Goal: Information Seeking & Learning: Learn about a topic

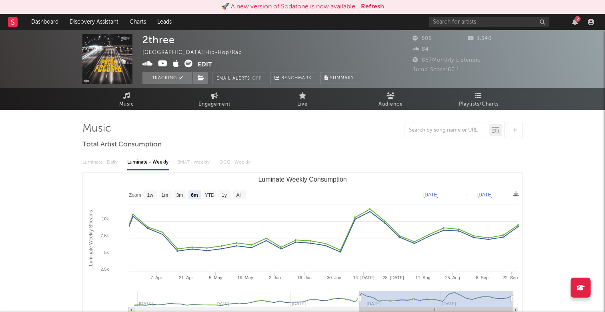
select select "6m"
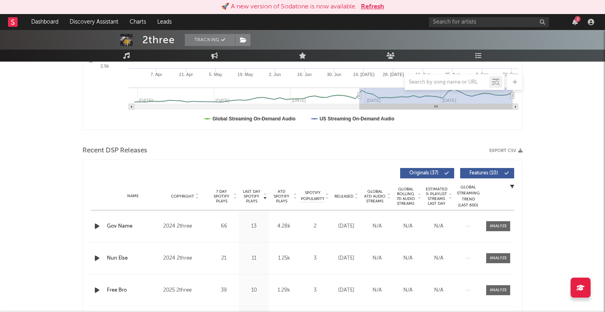
scroll to position [277, 0]
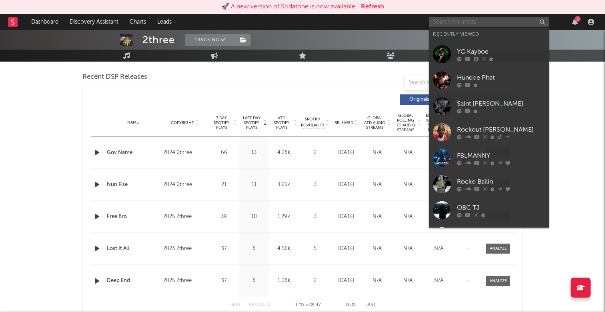
click at [471, 20] on input "text" at bounding box center [489, 22] width 120 height 10
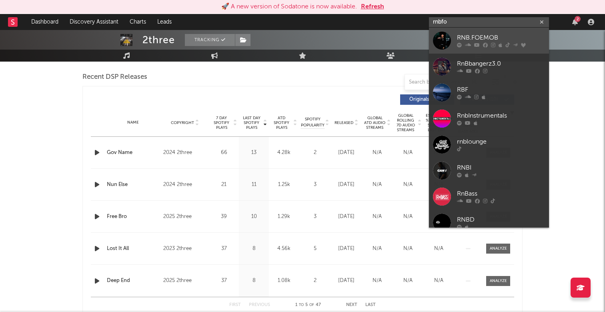
type input "rnbfo"
click at [517, 40] on div "RNB.FOEMOB" at bounding box center [501, 38] width 88 height 10
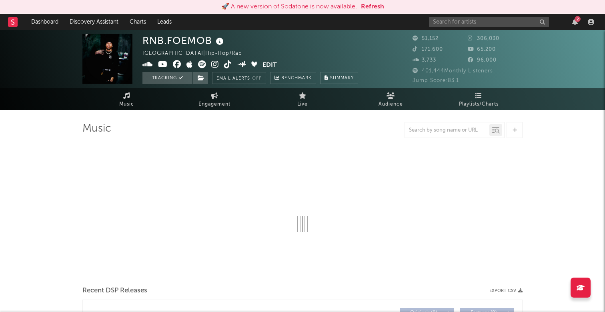
select select "6m"
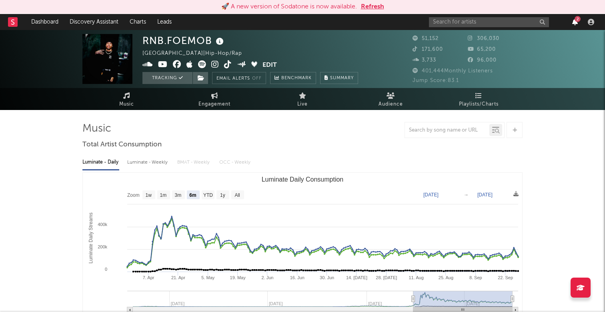
click at [577, 22] on icon "button" at bounding box center [575, 22] width 6 height 6
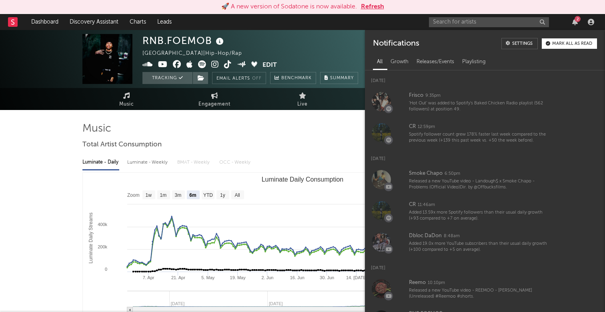
click at [576, 21] on div "2" at bounding box center [578, 19] width 6 height 6
